Goal: Task Accomplishment & Management: Manage account settings

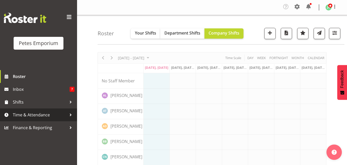
click at [39, 115] on span "Time & Attendance" at bounding box center [40, 115] width 54 height 8
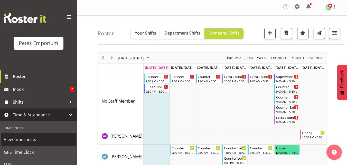
click at [28, 135] on link "View Timesheets" at bounding box center [38, 139] width 74 height 13
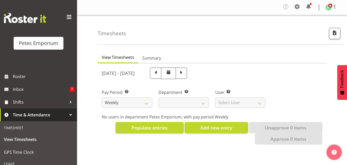
select select
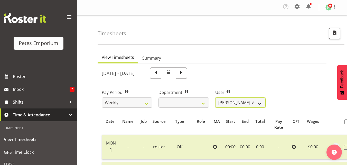
click at [260, 102] on select "[PERSON_NAME] ✔ [PERSON_NAME] ✔ [PERSON_NAME] ✔ [PERSON_NAME] [PERSON_NAME] ✔ […" at bounding box center [240, 103] width 51 height 10
select select "10223"
click at [215, 98] on select "[PERSON_NAME] ✔ [PERSON_NAME] ✔ [PERSON_NAME] ✔ [PERSON_NAME] [PERSON_NAME] ✔ […" at bounding box center [240, 103] width 51 height 10
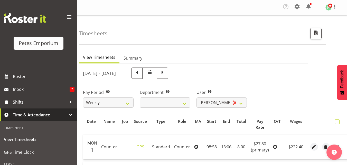
click at [336, 124] on span at bounding box center [336, 122] width 5 height 5
click at [336, 124] on input "checkbox" at bounding box center [335, 122] width 3 height 3
checkbox input "true"
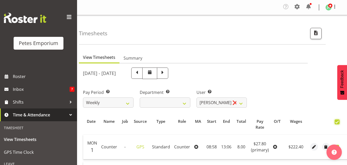
checkbox input "true"
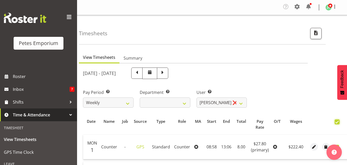
checkbox input "true"
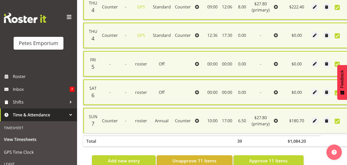
scroll to position [326, 0]
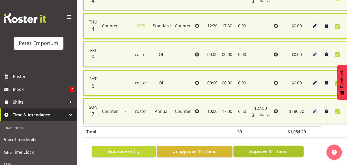
click at [276, 148] on span "Approve 11 Items" at bounding box center [268, 151] width 38 height 7
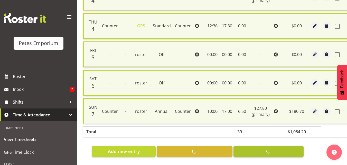
checkbox input "false"
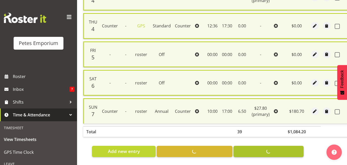
checkbox input "false"
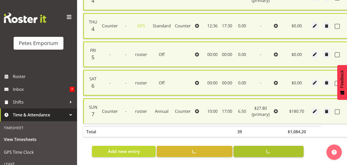
checkbox input "false"
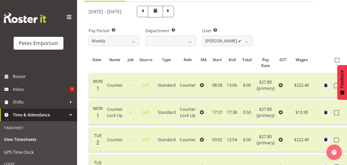
scroll to position [40, 0]
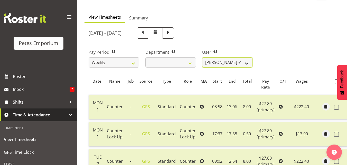
click at [246, 65] on select "[PERSON_NAME] ✔ [PERSON_NAME] ✔ [PERSON_NAME] ✔ [PERSON_NAME] [PERSON_NAME] ✔ […" at bounding box center [227, 62] width 51 height 10
select select "11184"
click at [202, 57] on select "[PERSON_NAME] ✔ [PERSON_NAME] ✔ [PERSON_NAME] ✔ [PERSON_NAME] [PERSON_NAME] ✔ […" at bounding box center [227, 62] width 51 height 10
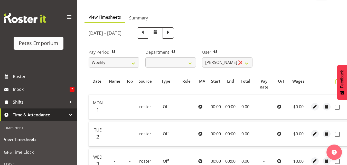
click at [335, 82] on span at bounding box center [337, 82] width 5 height 5
click at [335, 82] on input "checkbox" at bounding box center [336, 81] width 3 height 3
checkbox input "true"
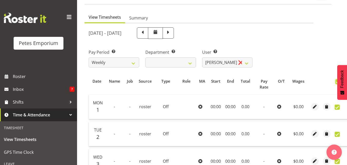
checkbox input "true"
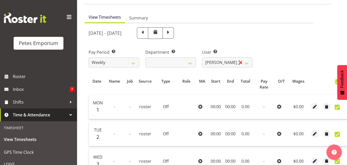
checkbox input "true"
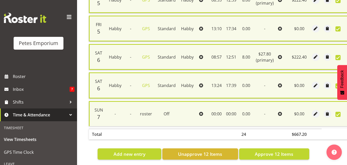
scroll to position [354, 0]
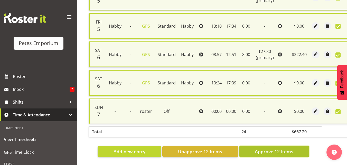
click at [273, 149] on span "Approve 12 Items" at bounding box center [274, 152] width 38 height 7
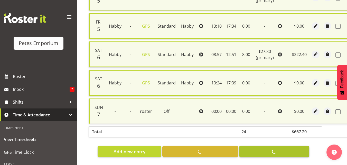
checkbox input "false"
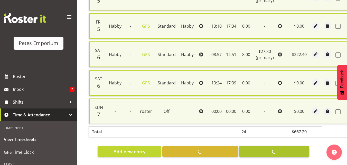
checkbox input "false"
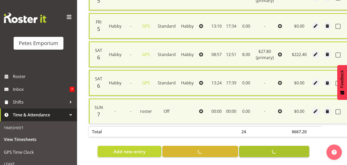
checkbox input "false"
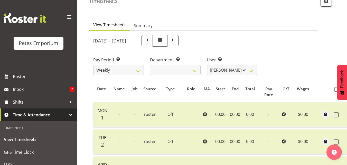
scroll to position [28, 0]
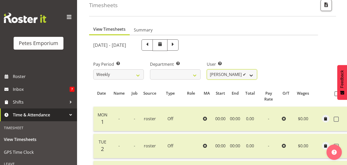
click at [251, 77] on select "[PERSON_NAME] ✔ [PERSON_NAME] ✔ [PERSON_NAME] ✔ [PERSON_NAME] [PERSON_NAME] ✔ […" at bounding box center [232, 75] width 51 height 10
select select "701"
click at [207, 70] on select "[PERSON_NAME] ✔ [PERSON_NAME] ✔ [PERSON_NAME] ✔ [PERSON_NAME] [PERSON_NAME] ✔ […" at bounding box center [232, 75] width 51 height 10
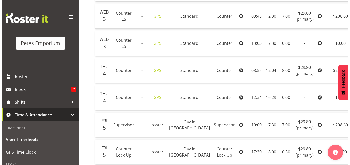
scroll to position [240, 0]
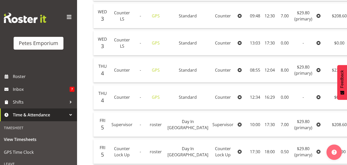
click at [262, 77] on td "12:04" at bounding box center [269, 70] width 14 height 25
select select "151"
select select "Standard"
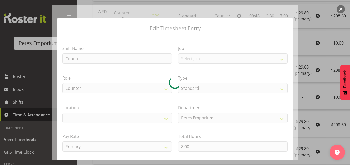
select select "100"
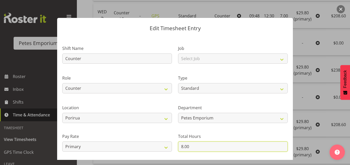
click at [182, 147] on input "8.00" at bounding box center [233, 147] width 110 height 10
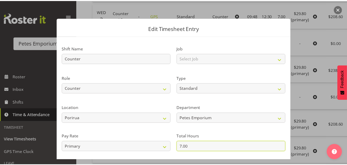
scroll to position [56, 0]
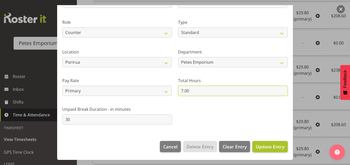
type input "7.00"
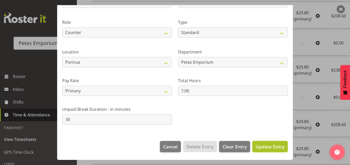
click at [266, 151] on button "Update Entry" at bounding box center [270, 146] width 35 height 11
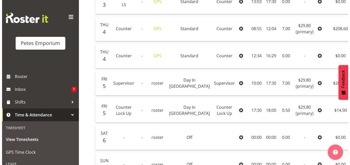
scroll to position [282, 0]
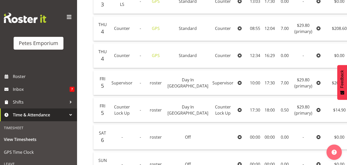
select select "154"
select select "Day In [GEOGRAPHIC_DATA]"
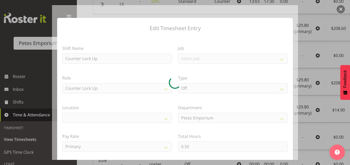
select select "100"
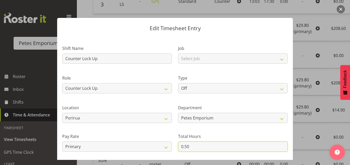
drag, startPoint x: 194, startPoint y: 146, endPoint x: 181, endPoint y: 147, distance: 13.7
click at [181, 147] on input "0.50" at bounding box center [233, 147] width 110 height 10
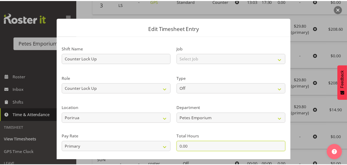
scroll to position [56, 0]
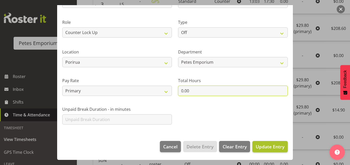
type input "0.00"
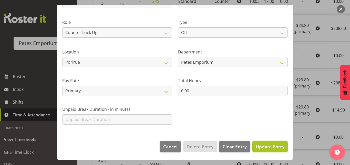
click at [272, 151] on button "Update Entry" at bounding box center [270, 146] width 35 height 11
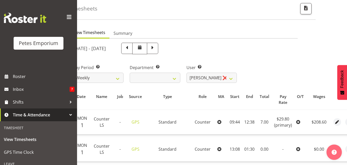
scroll to position [0, 0]
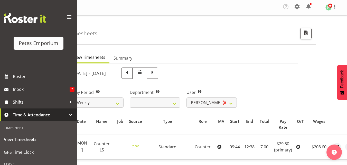
checkbox input "true"
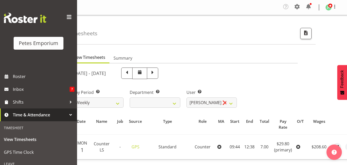
checkbox input "true"
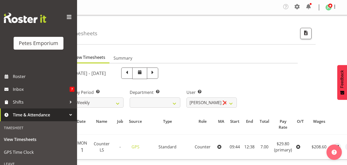
checkbox input "true"
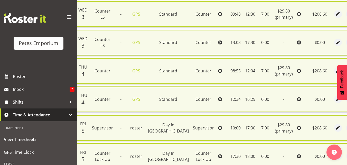
scroll to position [354, 0]
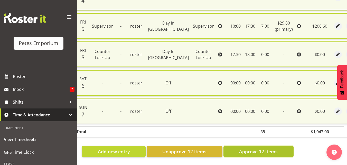
click at [258, 149] on span "Approve 12 Items" at bounding box center [258, 152] width 38 height 7
checkbox input "false"
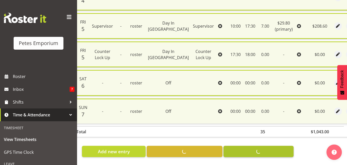
checkbox input "false"
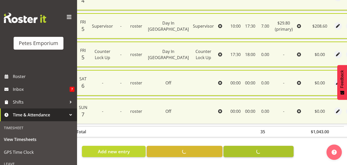
checkbox input "false"
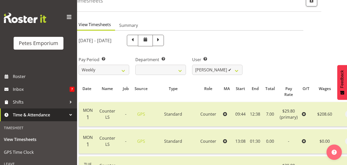
scroll to position [0, 0]
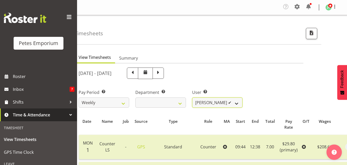
click at [236, 102] on select "[PERSON_NAME] ✔ [PERSON_NAME] ✔ [PERSON_NAME] ✔ [PERSON_NAME] [PERSON_NAME] ✔ […" at bounding box center [217, 103] width 51 height 10
select select "702"
click at [192, 98] on select "[PERSON_NAME] ✔ [PERSON_NAME] ✔ [PERSON_NAME] ✔ [PERSON_NAME] [PERSON_NAME] ✔ […" at bounding box center [217, 103] width 51 height 10
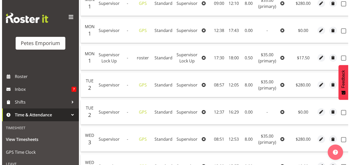
scroll to position [144, 0]
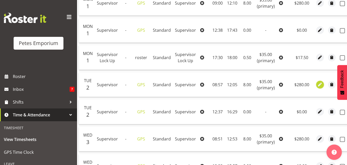
click at [319, 84] on span "button" at bounding box center [320, 85] width 6 height 6
select select "Standard"
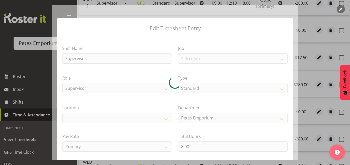
select select "100"
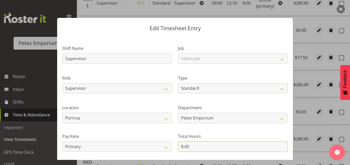
drag, startPoint x: 189, startPoint y: 151, endPoint x: 171, endPoint y: 148, distance: 18.7
click at [171, 148] on div "Shift Name Supervisor Job Select Job Role Supervisor Supervisor Lock Up Counter…" at bounding box center [175, 111] width 232 height 146
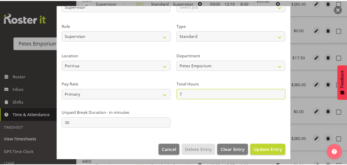
scroll to position [56, 0]
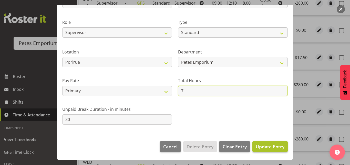
type input "7"
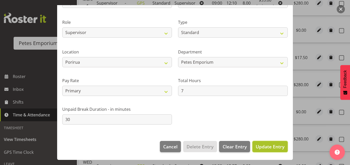
click at [270, 149] on span "Update Entry" at bounding box center [270, 147] width 29 height 6
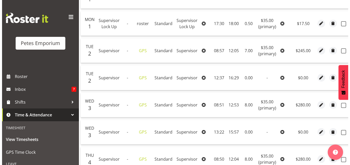
scroll to position [184, 0]
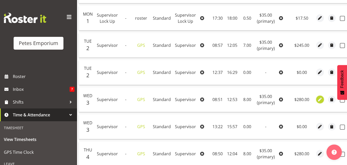
click at [317, 99] on span "button" at bounding box center [320, 100] width 6 height 6
select select "Standard"
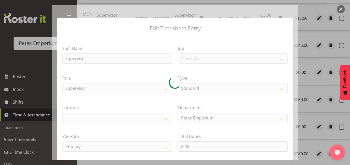
select select "100"
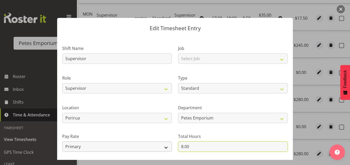
drag, startPoint x: 195, startPoint y: 148, endPoint x: 170, endPoint y: 145, distance: 25.6
click at [170, 145] on div "Shift Name Supervisor Job Select Job Role Supervisor Supervisor Lock Up Counter…" at bounding box center [175, 111] width 232 height 146
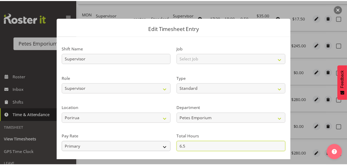
scroll to position [56, 0]
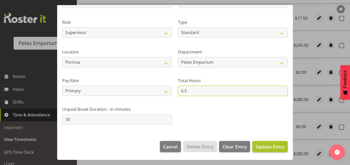
type input "6.5"
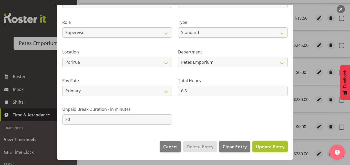
click at [263, 146] on span "Update Entry" at bounding box center [270, 147] width 29 height 6
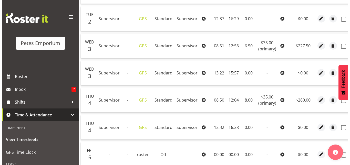
scroll to position [238, 0]
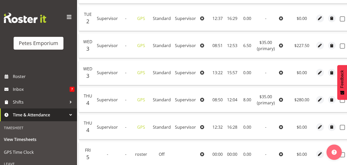
click at [323, 101] on td at bounding box center [320, 100] width 12 height 25
click at [321, 101] on button "button" at bounding box center [320, 100] width 8 height 8
select select "Standard"
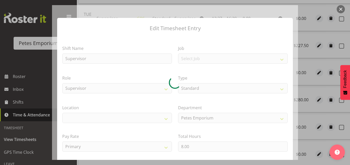
select select "100"
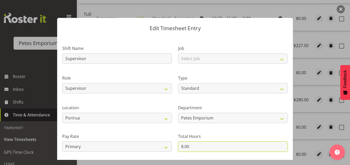
click at [182, 146] on input "8.00" at bounding box center [233, 147] width 110 height 10
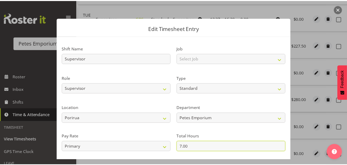
scroll to position [56, 0]
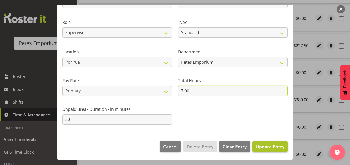
type input "7.00"
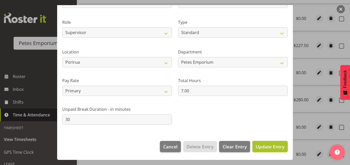
click at [268, 150] on button "Update Entry" at bounding box center [270, 146] width 35 height 11
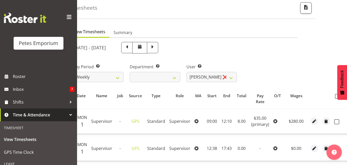
scroll to position [0, 0]
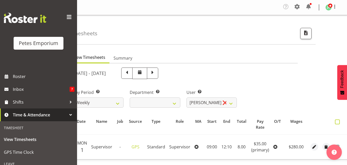
click at [337, 123] on span at bounding box center [337, 122] width 5 height 5
click at [337, 123] on input "checkbox" at bounding box center [336, 122] width 3 height 3
checkbox input "true"
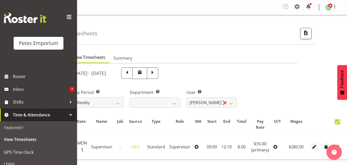
checkbox input "true"
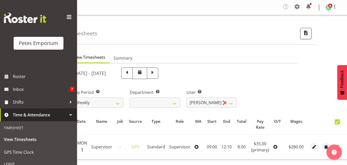
checkbox input "true"
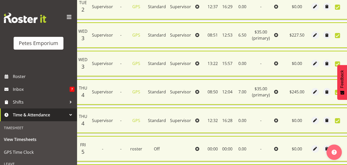
scroll to position [354, 0]
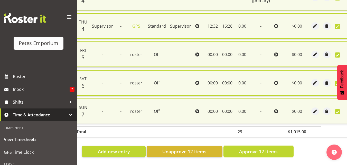
click at [260, 149] on span "Approve 12 Items" at bounding box center [258, 152] width 38 height 7
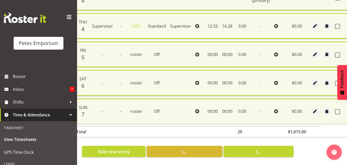
checkbox input "false"
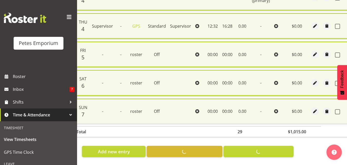
checkbox input "false"
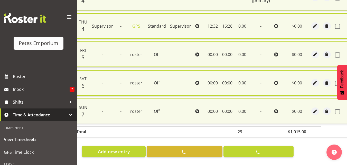
checkbox input "false"
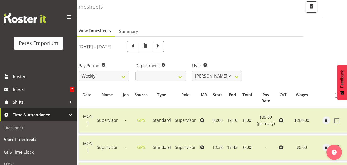
scroll to position [26, 0]
click at [237, 78] on select "[PERSON_NAME] ✔ [PERSON_NAME] ✔ [PERSON_NAME] ✔ [PERSON_NAME] [PERSON_NAME] ✔ […" at bounding box center [217, 76] width 51 height 10
select select "10788"
click at [192, 71] on select "[PERSON_NAME] ✔ [PERSON_NAME] ✔ [PERSON_NAME] ✔ [PERSON_NAME] [PERSON_NAME] ✔ […" at bounding box center [217, 76] width 51 height 10
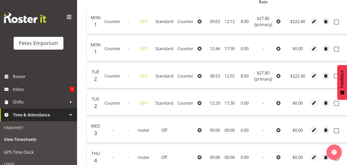
scroll to position [131, 0]
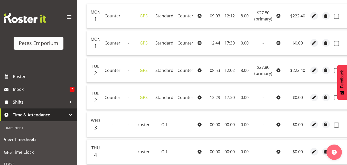
click at [217, 95] on td "12:29" at bounding box center [214, 97] width 15 height 25
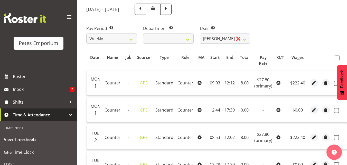
scroll to position [64, 0]
click at [334, 59] on span at bounding box center [336, 58] width 5 height 5
click at [334, 59] on input "checkbox" at bounding box center [335, 58] width 3 height 3
checkbox input "true"
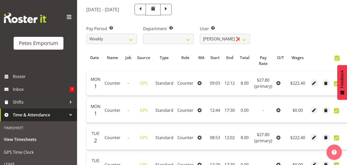
checkbox input "true"
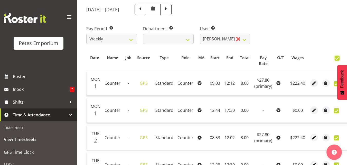
checkbox input "true"
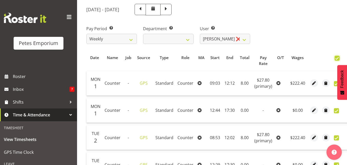
checkbox input "true"
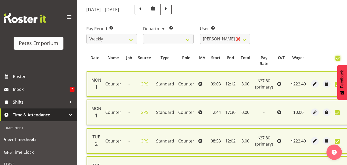
scroll to position [354, 0]
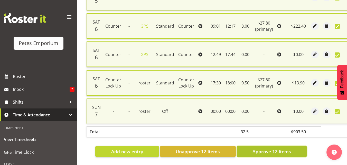
click at [271, 151] on span "Approve 12 Items" at bounding box center [271, 152] width 38 height 7
checkbox input "false"
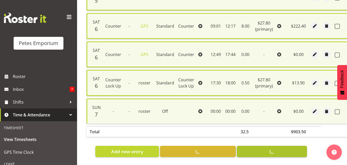
checkbox input "false"
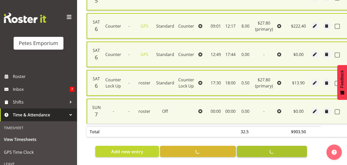
checkbox input "false"
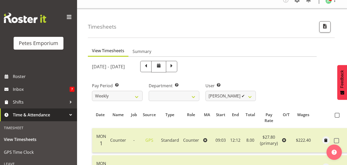
scroll to position [0, 0]
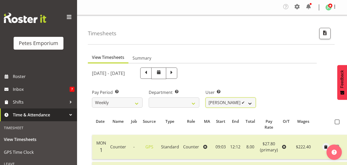
click at [246, 107] on select "[PERSON_NAME] ✔ [PERSON_NAME] ✔ [PERSON_NAME] ✔ [PERSON_NAME] [PERSON_NAME] ✔ […" at bounding box center [230, 103] width 51 height 10
select select "132"
click at [205, 98] on select "[PERSON_NAME] ✔ [PERSON_NAME] ✔ [PERSON_NAME] ✔ [PERSON_NAME] [PERSON_NAME] ✔ […" at bounding box center [230, 103] width 51 height 10
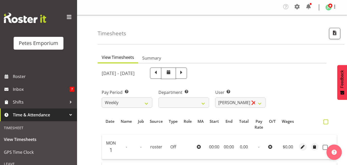
click at [326, 123] on span at bounding box center [325, 122] width 5 height 5
click at [326, 123] on input "checkbox" at bounding box center [324, 122] width 3 height 3
checkbox input "true"
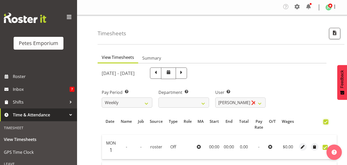
checkbox input "true"
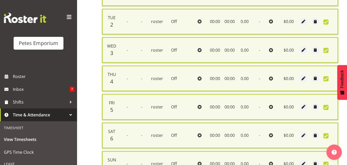
scroll to position [211, 0]
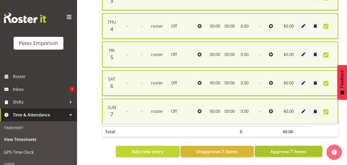
click at [278, 150] on span "Approve 7 Items" at bounding box center [288, 152] width 36 height 7
checkbox input "false"
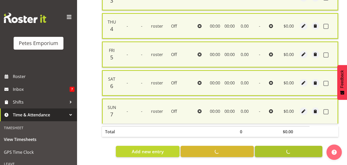
checkbox input "false"
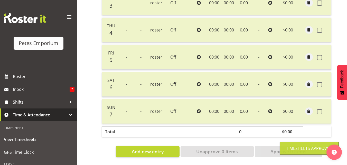
scroll to position [0, 0]
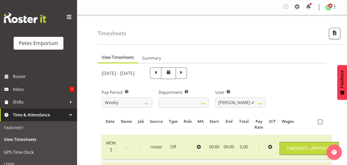
click at [255, 96] on div "User Select user. Note: This is filtered down by the previous two drop-down ite…" at bounding box center [240, 99] width 51 height 18
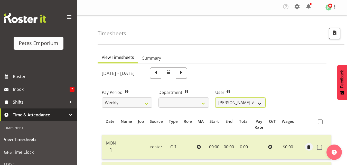
click at [255, 103] on select "[PERSON_NAME] ✔ [PERSON_NAME] ✔ [PERSON_NAME] ✔ [PERSON_NAME] [PERSON_NAME] ✔ […" at bounding box center [240, 103] width 51 height 10
select select "5410"
click at [215, 98] on select "[PERSON_NAME] ✔ [PERSON_NAME] ✔ [PERSON_NAME] ✔ [PERSON_NAME] [PERSON_NAME] ✔ […" at bounding box center [240, 103] width 51 height 10
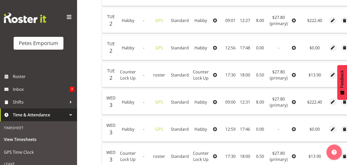
scroll to position [154, 0]
click at [233, 130] on td "12:59" at bounding box center [229, 129] width 15 height 25
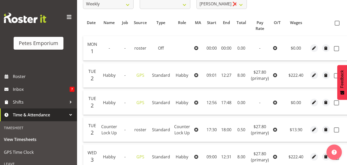
scroll to position [98, 0]
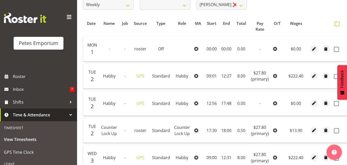
click at [336, 24] on span at bounding box center [336, 24] width 5 height 5
click at [336, 24] on input "checkbox" at bounding box center [335, 23] width 3 height 3
checkbox input "true"
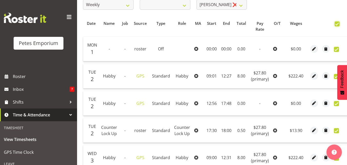
checkbox input "true"
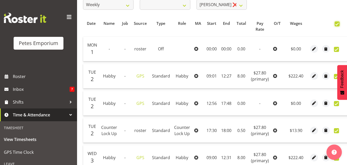
checkbox input "true"
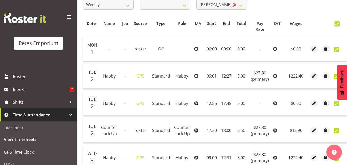
checkbox input "true"
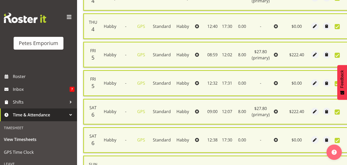
scroll to position [411, 0]
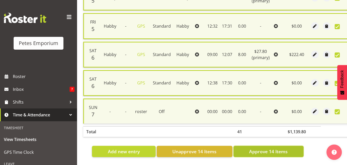
click at [268, 152] on button "Approve 14 Items" at bounding box center [268, 151] width 70 height 11
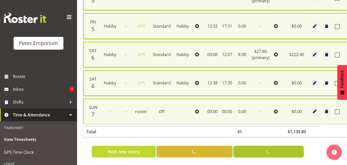
checkbox input "false"
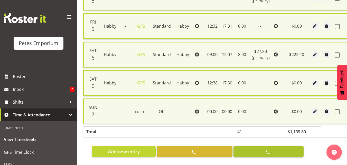
checkbox input "false"
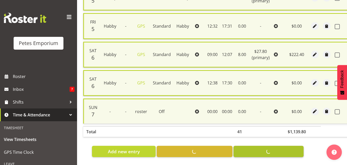
checkbox input "false"
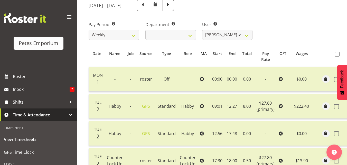
scroll to position [68, 0]
click at [247, 36] on select "[PERSON_NAME] ✔ [PERSON_NAME] ✔ [PERSON_NAME] ✔ [PERSON_NAME] [PERSON_NAME] ✔ […" at bounding box center [227, 35] width 51 height 10
select select "4471"
click at [202, 30] on select "[PERSON_NAME] ✔ [PERSON_NAME] ✔ [PERSON_NAME] ✔ [PERSON_NAME] [PERSON_NAME] ✔ […" at bounding box center [227, 35] width 51 height 10
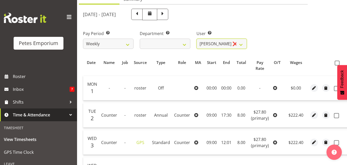
scroll to position [57, 0]
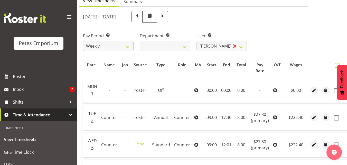
click at [334, 67] on span at bounding box center [336, 65] width 5 height 5
click at [334, 67] on input "checkbox" at bounding box center [335, 65] width 3 height 3
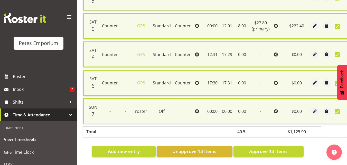
scroll to position [404, 0]
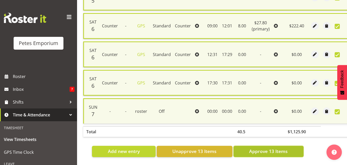
click at [264, 148] on span "Approve 13 Items" at bounding box center [268, 151] width 38 height 7
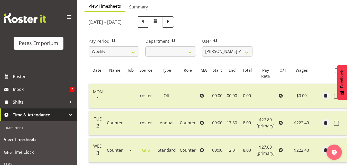
scroll to position [51, 0]
click at [250, 55] on select "[PERSON_NAME] ✔ [PERSON_NAME] ✔ [PERSON_NAME] ✔ [PERSON_NAME] [PERSON_NAME] ✔ […" at bounding box center [227, 52] width 51 height 10
click at [202, 47] on select "[PERSON_NAME] ✔ [PERSON_NAME] ✔ [PERSON_NAME] ✔ [PERSON_NAME] [PERSON_NAME] ✔ […" at bounding box center [227, 52] width 51 height 10
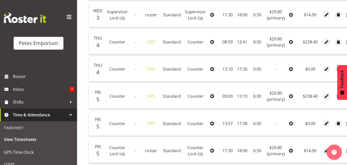
scroll to position [242, 0]
click at [241, 129] on td "17:38" at bounding box center [242, 123] width 14 height 25
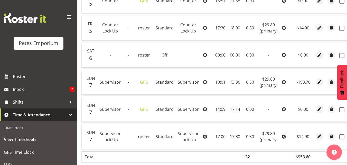
scroll to position [394, 0]
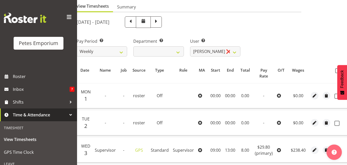
scroll to position [47, 0]
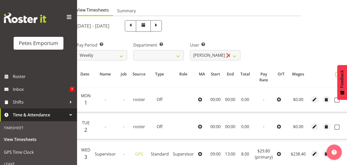
click at [335, 76] on span at bounding box center [337, 74] width 5 height 5
click at [335, 76] on input "checkbox" at bounding box center [336, 74] width 3 height 3
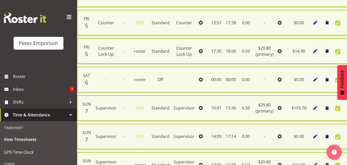
scroll to position [411, 0]
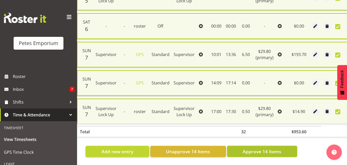
click at [266, 149] on span "Approve 14 Items" at bounding box center [261, 152] width 38 height 7
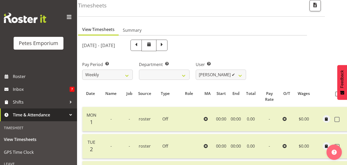
scroll to position [15, 0]
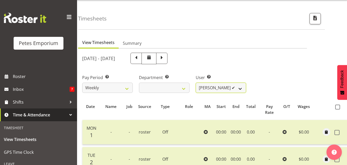
click at [241, 90] on select "[PERSON_NAME] ✔ [PERSON_NAME] ✔ [PERSON_NAME] ✔ [PERSON_NAME] [PERSON_NAME] ✔ […" at bounding box center [221, 88] width 51 height 10
click at [196, 83] on select "[PERSON_NAME] ✔ [PERSON_NAME] ✔ [PERSON_NAME] ✔ [PERSON_NAME] [PERSON_NAME] ✔ […" at bounding box center [221, 88] width 51 height 10
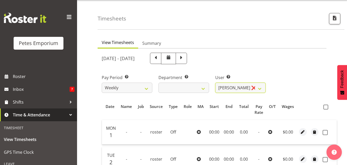
scroll to position [0, 0]
click at [325, 108] on span at bounding box center [325, 107] width 5 height 5
click at [325, 108] on input "checkbox" at bounding box center [324, 107] width 3 height 3
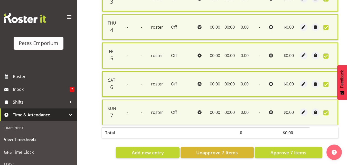
scroll to position [211, 0]
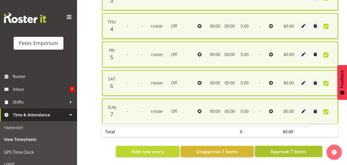
click at [285, 151] on span "Approve 7 Items" at bounding box center [288, 152] width 36 height 7
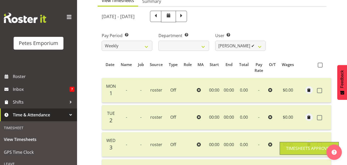
scroll to position [0, 0]
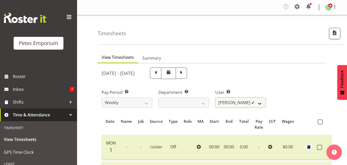
click at [261, 103] on select "[PERSON_NAME] ✔ [PERSON_NAME] ✔ [PERSON_NAME] ✔ [PERSON_NAME] [PERSON_NAME] ✔ […" at bounding box center [240, 103] width 51 height 10
click at [215, 98] on select "[PERSON_NAME] ✔ [PERSON_NAME] ✔ [PERSON_NAME] ✔ [PERSON_NAME] [PERSON_NAME] ✔ […" at bounding box center [240, 103] width 51 height 10
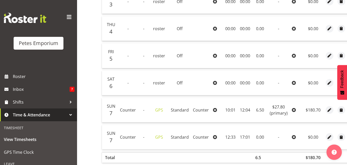
scroll to position [201, 0]
click at [329, 111] on span "button" at bounding box center [329, 110] width 6 height 6
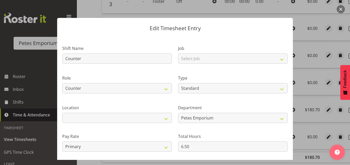
click at [343, 12] on button "button" at bounding box center [341, 9] width 8 height 8
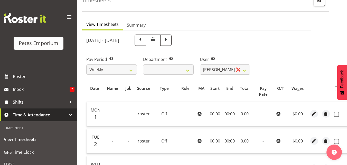
scroll to position [0, 0]
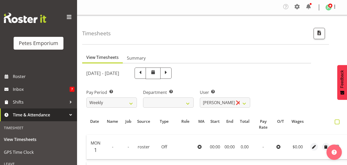
click at [336, 122] on span at bounding box center [336, 122] width 5 height 5
click at [336, 122] on input "checkbox" at bounding box center [335, 122] width 3 height 3
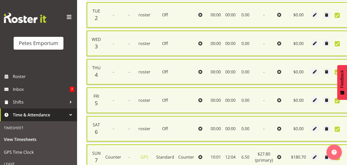
scroll to position [240, 0]
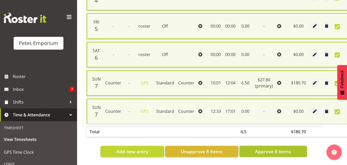
click at [281, 151] on span "Approve 8 Items" at bounding box center [273, 152] width 36 height 7
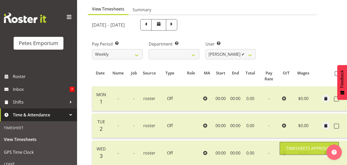
scroll to position [0, 0]
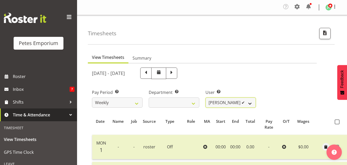
click at [251, 102] on select "[PERSON_NAME] ✔ [PERSON_NAME] ✔ [PERSON_NAME] ✔ [PERSON_NAME] [PERSON_NAME] ✔ […" at bounding box center [230, 103] width 51 height 10
click at [205, 98] on select "[PERSON_NAME] ✔ [PERSON_NAME] ✔ [PERSON_NAME] ✔ [PERSON_NAME] [PERSON_NAME] ✔ […" at bounding box center [230, 103] width 51 height 10
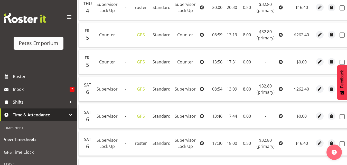
scroll to position [335, 0]
